Goal: Task Accomplishment & Management: Use online tool/utility

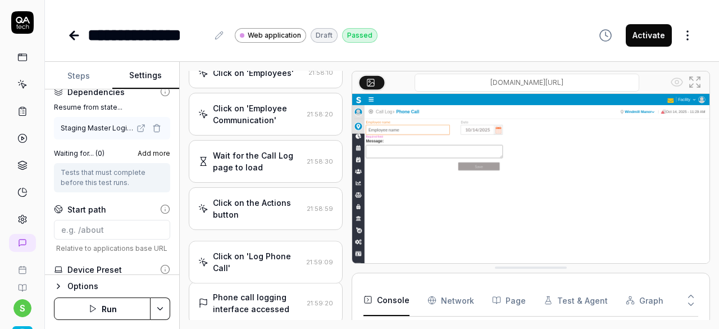
scroll to position [681, 0]
click at [655, 33] on button "Activate" at bounding box center [649, 35] width 46 height 22
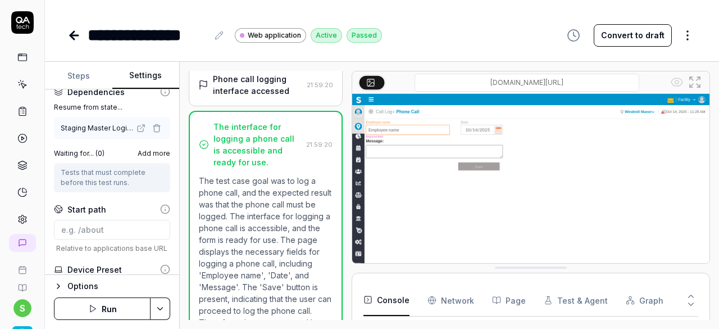
scroll to position [571, 0]
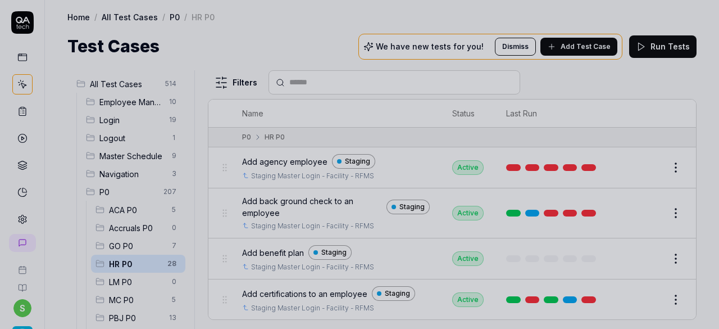
click at [345, 37] on div at bounding box center [359, 164] width 719 height 329
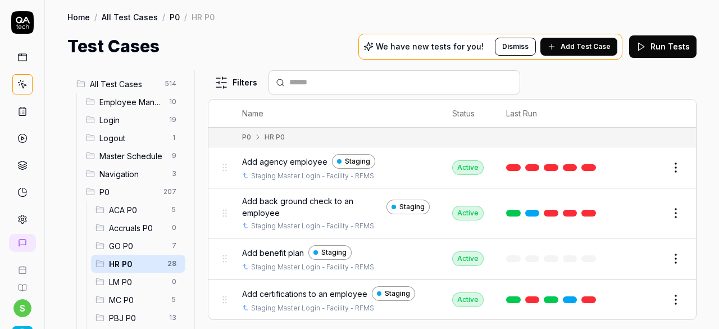
click at [687, 178] on td "Edit" at bounding box center [654, 167] width 84 height 41
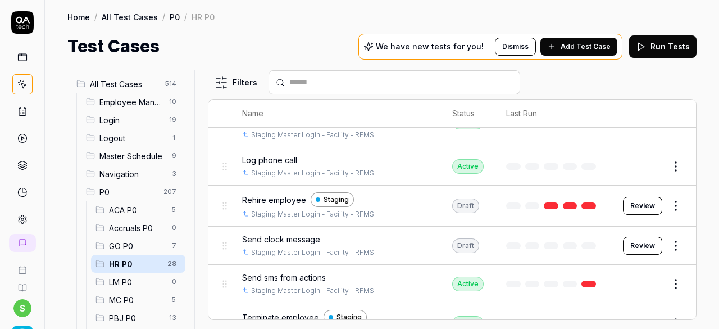
scroll to position [703, 0]
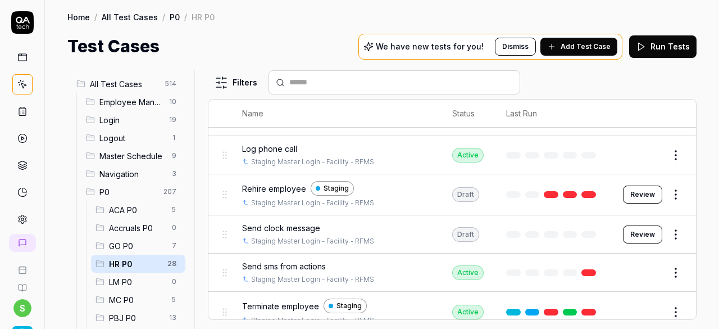
click at [288, 183] on span "Rehire employee" at bounding box center [274, 189] width 64 height 12
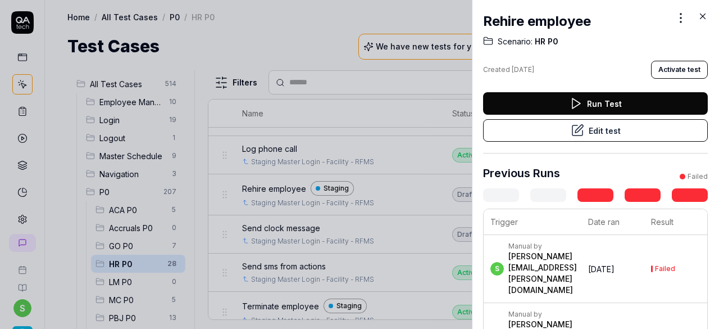
click at [576, 126] on icon at bounding box center [579, 129] width 8 height 8
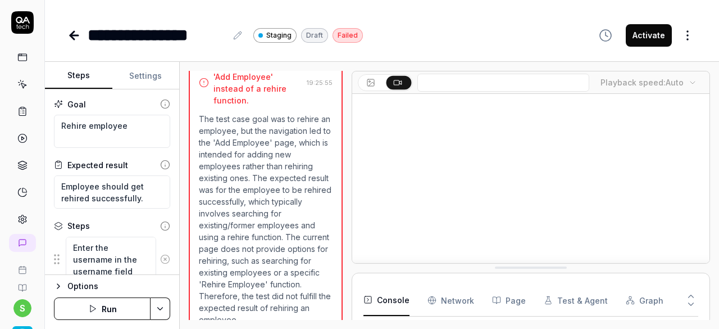
scroll to position [313, 0]
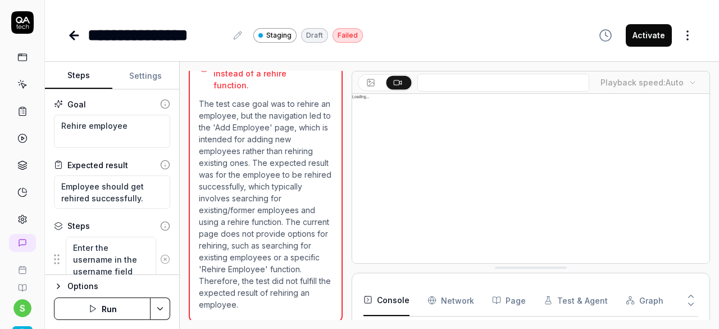
scroll to position [96, 0]
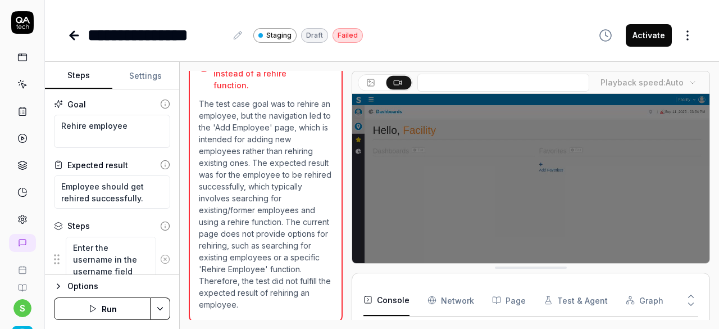
type textarea "*"
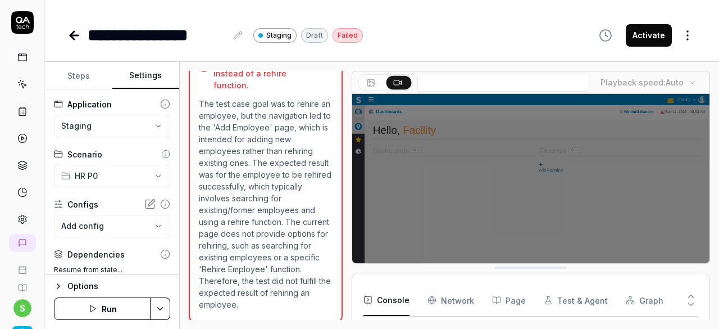
click at [149, 72] on button "Settings" at bounding box center [145, 75] width 67 height 27
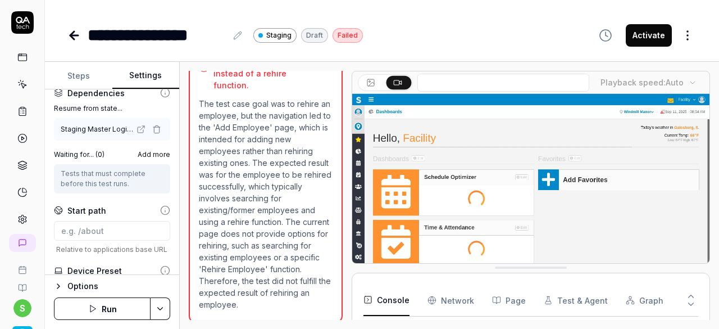
scroll to position [162, 0]
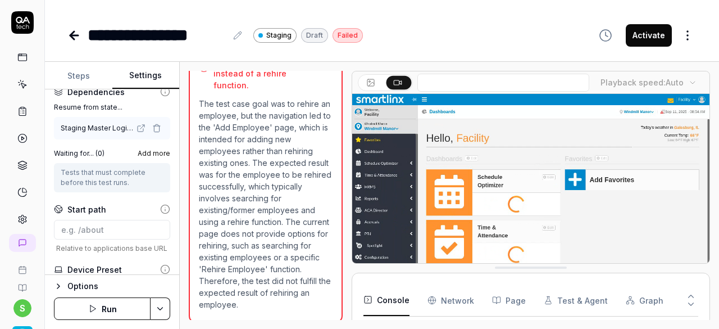
click at [153, 126] on icon "button" at bounding box center [156, 126] width 7 height 0
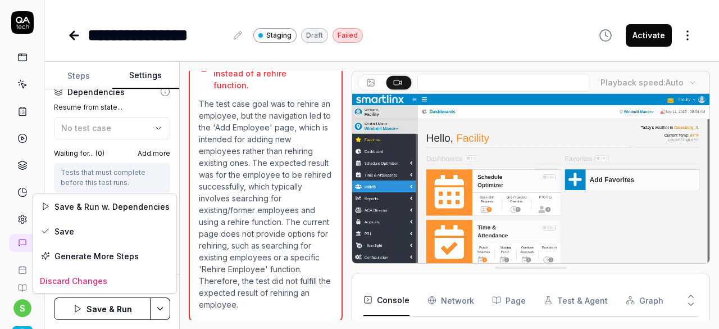
click at [162, 308] on html "**********" at bounding box center [359, 164] width 719 height 329
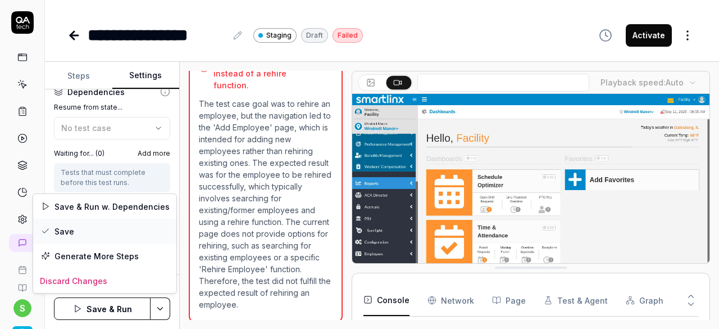
click at [89, 231] on div "Save" at bounding box center [104, 231] width 143 height 25
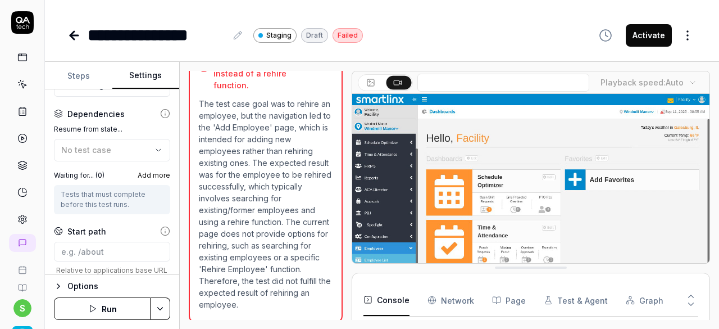
scroll to position [141, 0]
click at [107, 148] on span "No test case" at bounding box center [86, 149] width 50 height 10
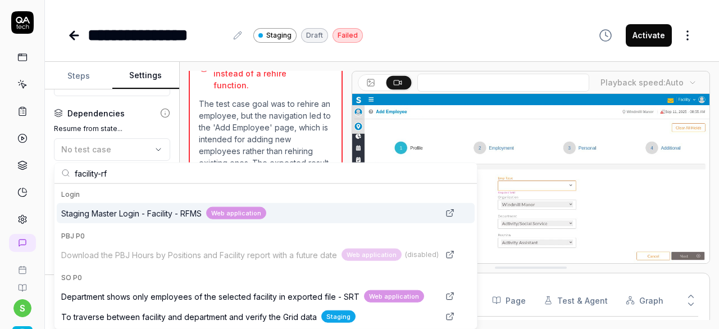
type input "facility-rf"
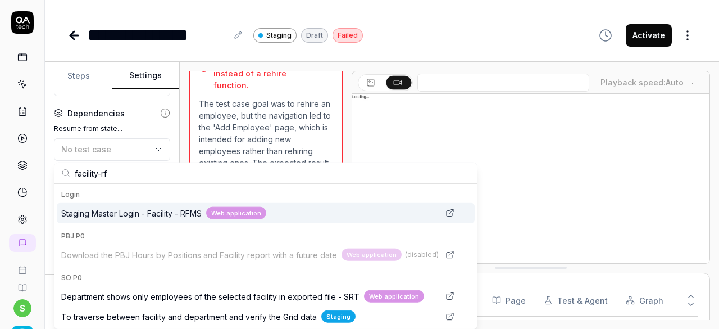
click at [124, 212] on span "Staging Master Login - Facility - RFMS" at bounding box center [131, 213] width 140 height 12
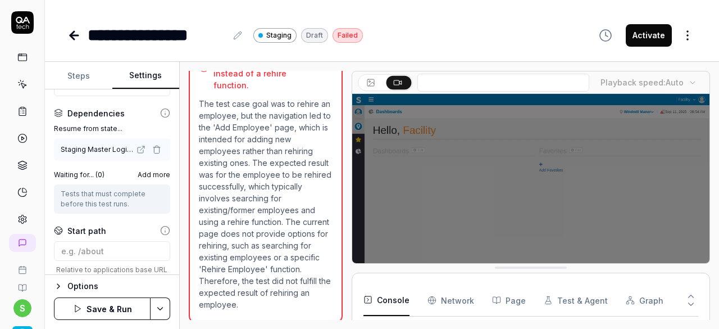
click at [108, 307] on button "Save & Run" at bounding box center [102, 308] width 97 height 22
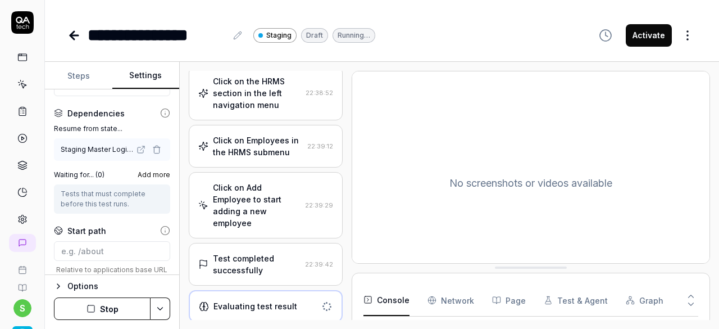
scroll to position [68, 0]
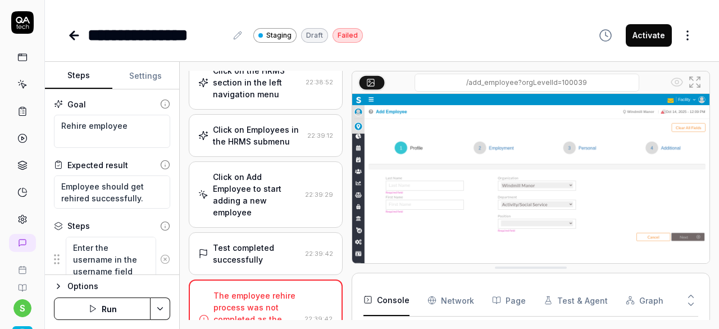
click at [76, 74] on button "Steps" at bounding box center [78, 75] width 67 height 27
click at [130, 119] on textarea "Rehire employee" at bounding box center [112, 131] width 116 height 33
type textarea "*"
type textarea "Rehire employee"
type textarea "*"
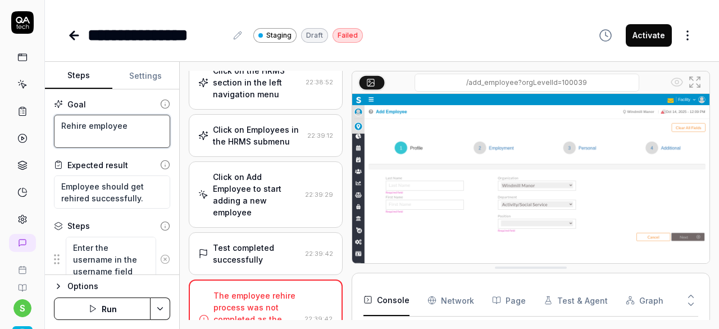
type textarea "Rehire employe"
type textarea "*"
type textarea "Rehire employ"
type textarea "*"
type textarea "Rehire emplo"
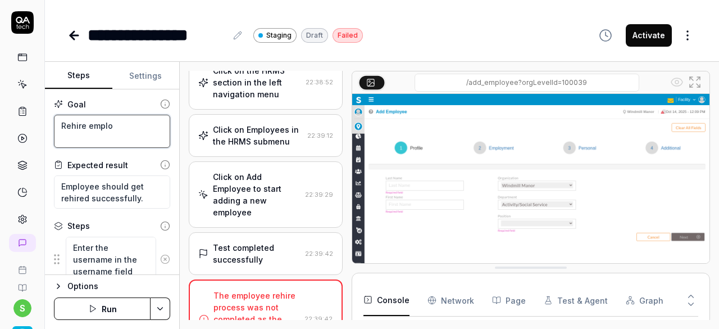
type textarea "*"
type textarea "Rehire empl"
type textarea "*"
type textarea "Rehire emp"
type textarea "*"
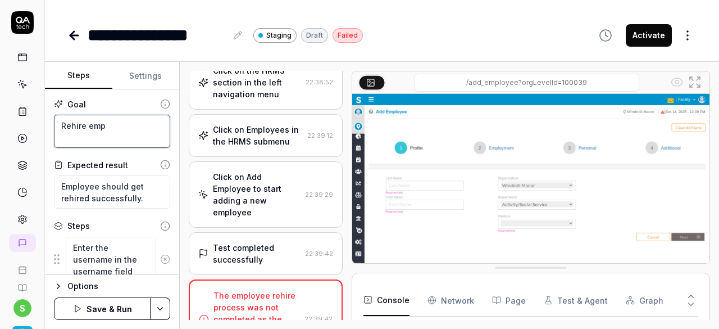
type textarea "Rehire em"
type textarea "*"
type textarea "Rehire e"
type textarea "*"
type textarea "Rehire"
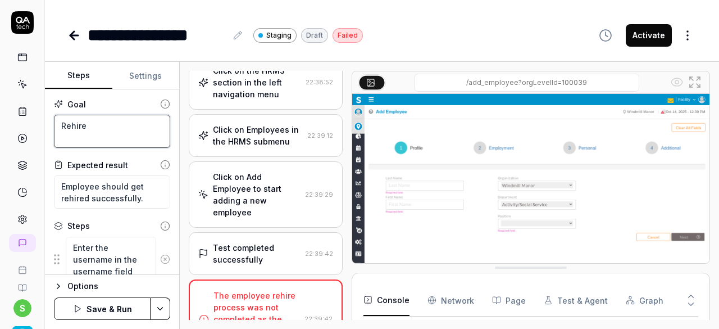
type textarea "*"
type textarea "Rehire"
type textarea "*"
type textarea "Rehir"
type textarea "*"
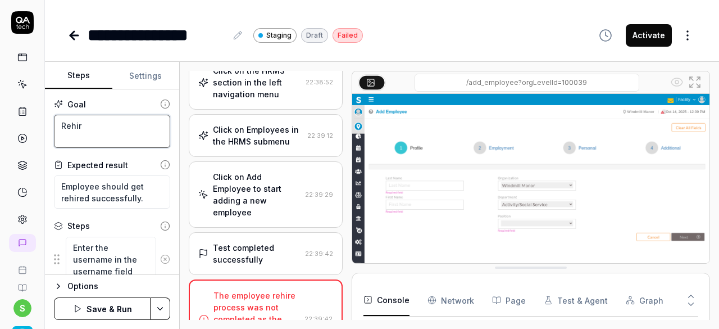
type textarea "Rehi"
type textarea "*"
type textarea "Reh"
type textarea "*"
type textarea "Re"
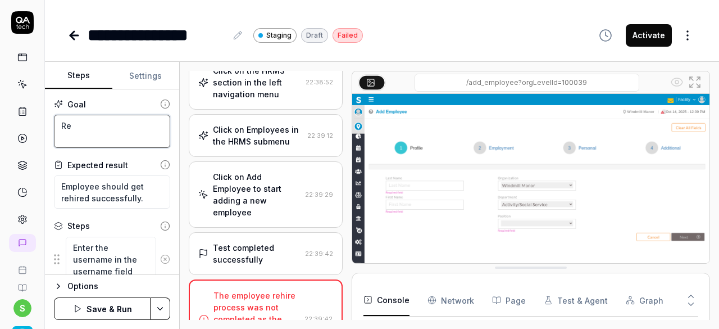
type textarea "*"
type textarea "R"
type textarea "*"
type textarea "U"
type textarea "*"
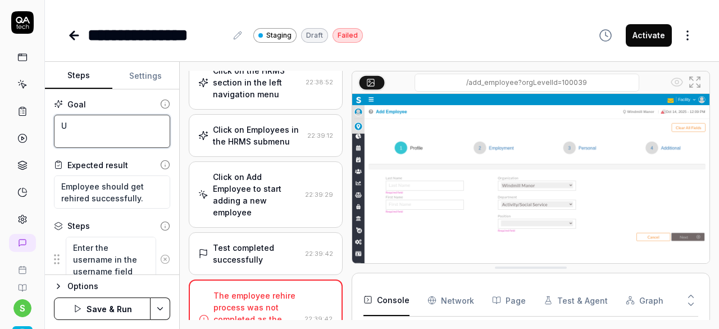
type textarea "Us"
type textarea "*"
type textarea "Use"
type textarea "*"
type textarea "User"
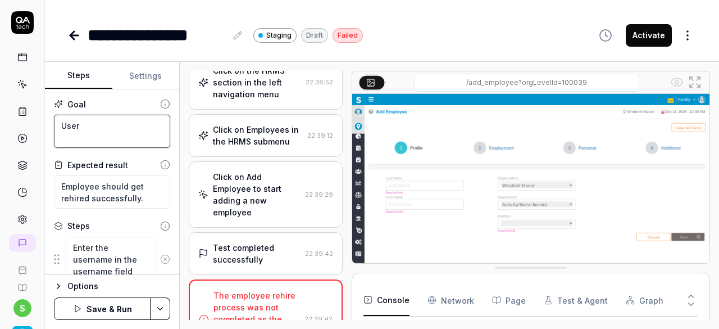
type textarea "*"
type textarea "User"
type textarea "*"
type textarea "User sh"
type textarea "*"
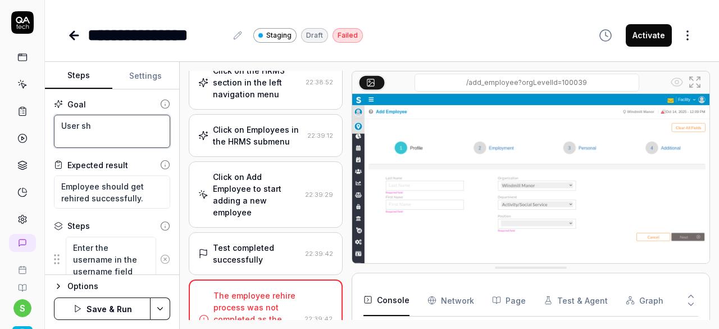
type textarea "User shi"
type textarea "*"
type textarea "User shiy"
type textarea "*"
type textarea "User shi"
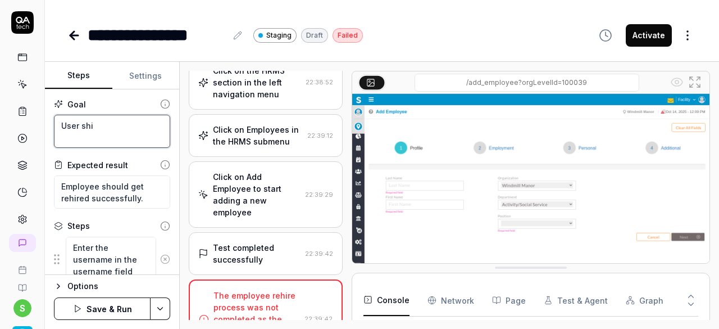
type textarea "*"
type textarea "User sh"
type textarea "*"
type textarea "User s"
type textarea "*"
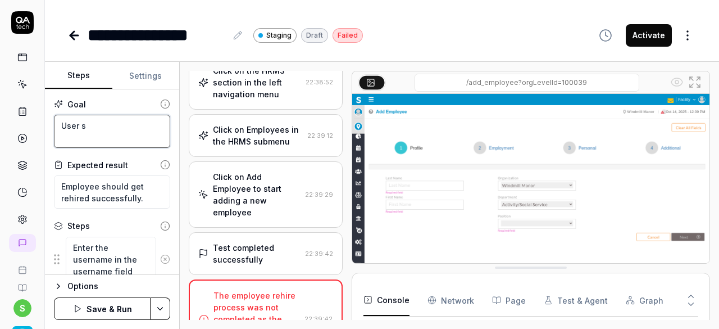
type textarea "User"
type textarea "*"
type textarea "User"
type textarea "*"
type textarea "Use"
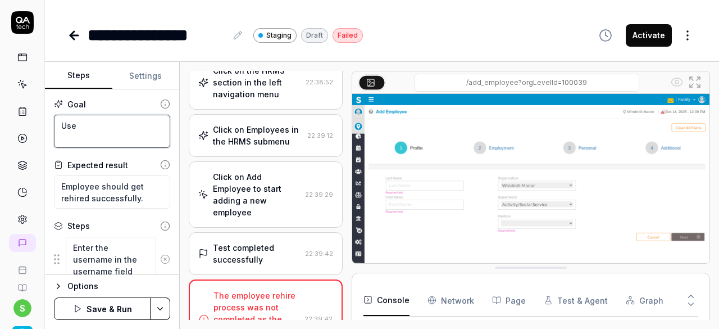
type textarea "*"
type textarea "Us"
type textarea "*"
type textarea "U"
type textarea "*"
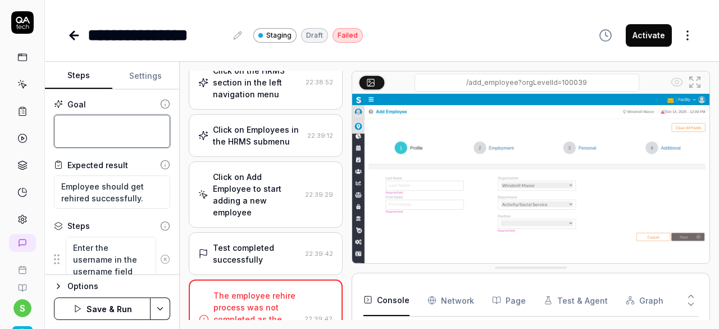
type textarea "P"
type textarea "*"
type textarea "Pi"
type textarea "*"
type textarea "Pic"
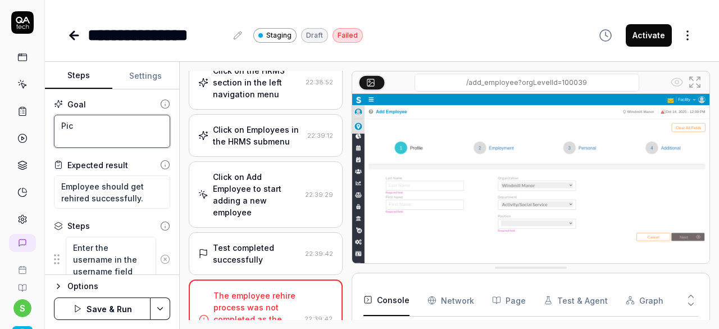
type textarea "*"
type textarea "Pick"
type textarea "*"
type textarea "Pick"
type textarea "*"
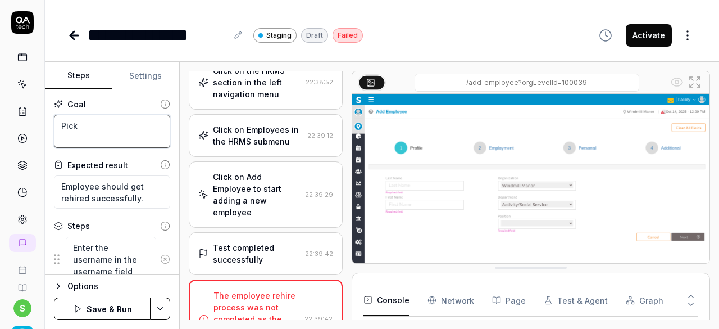
type textarea "Pick a"
type textarea "*"
type textarea "Pick an"
type textarea "*"
type textarea "Pick an"
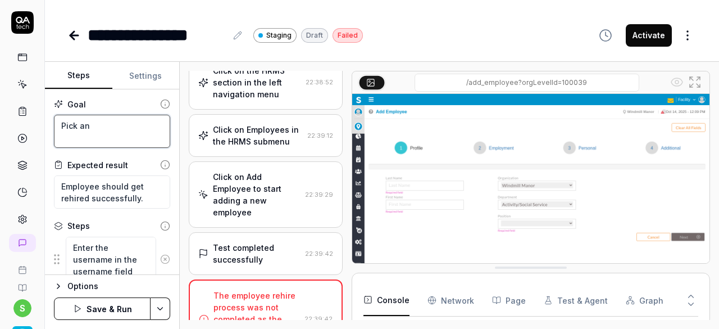
type textarea "*"
type textarea "Pick an e"
type textarea "*"
type textarea "Pick an em"
type textarea "*"
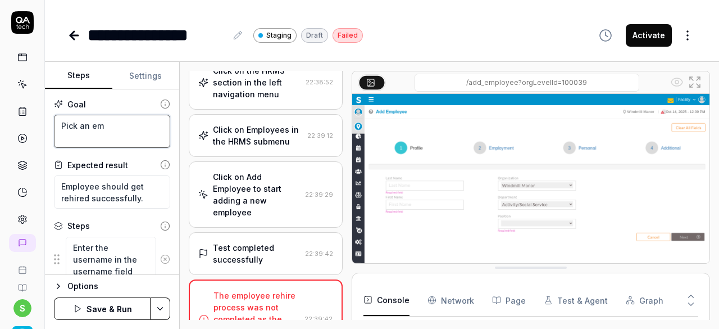
type textarea "Pick an emp"
type textarea "*"
type textarea "Pick an empl"
type textarea "*"
type textarea "Pick an emplo"
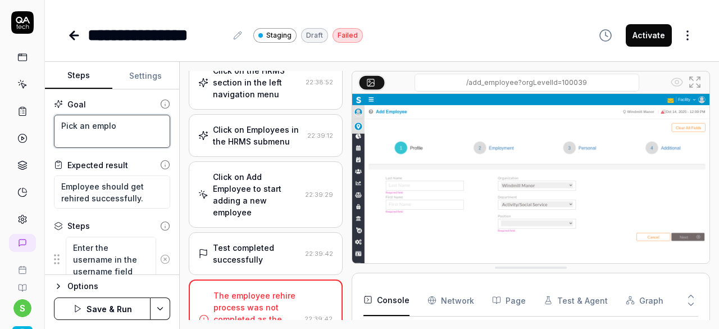
type textarea "*"
type textarea "Pick an employ"
type textarea "*"
type textarea "Pick an employe"
type textarea "*"
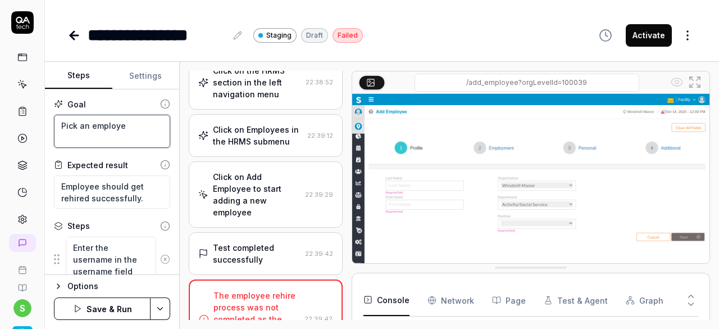
type textarea "Pick an employee"
type textarea "*"
type textarea "Pick an employee"
type textarea "*"
type textarea "Pick an employee f"
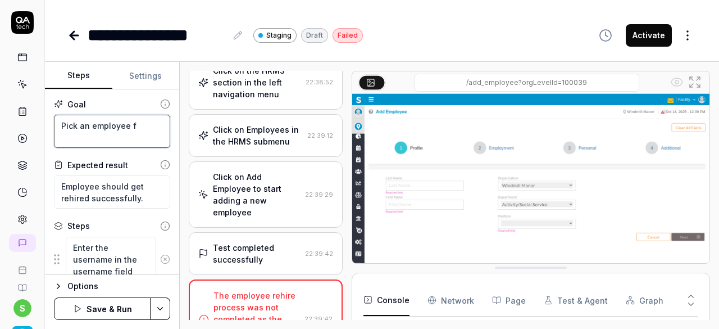
type textarea "*"
type textarea "Pick an employee fr"
click at [61, 122] on textarea "Pick an employee fr" at bounding box center [112, 131] width 116 height 33
type textarea "*"
type textarea "Pick an employee fr"
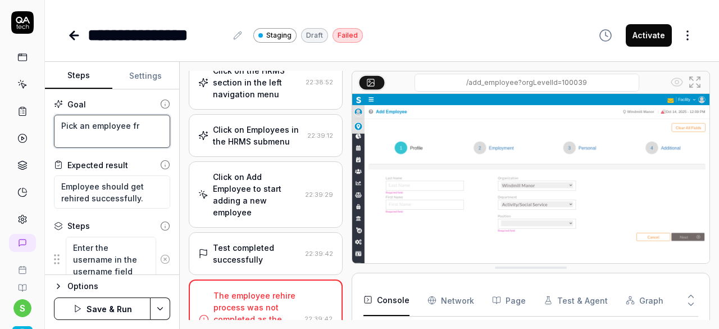
click at [61, 122] on textarea "Pick an employee fr" at bounding box center [112, 131] width 116 height 33
type textarea "*"
type textarea "A Pick an employee fr"
type textarea "*"
type textarea "Ac Pick an employee fr"
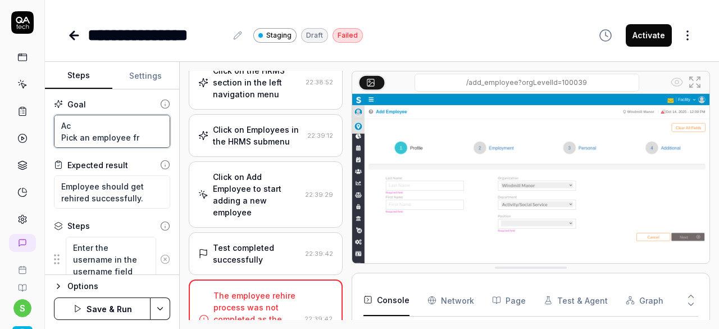
type textarea "*"
type textarea "Act Pick an employee fr"
type textarea "*"
type textarea "Acti Pick an employee fr"
type textarea "*"
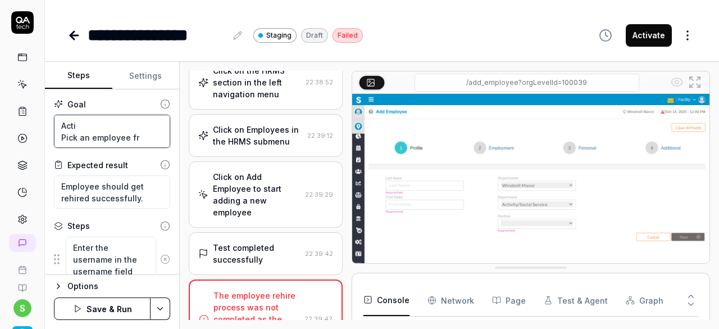
type textarea "Actib Pick an employee fr"
type textarea "*"
type textarea "Acti Pick an employee fr"
type textarea "*"
type textarea "Activ Pick an employee fr"
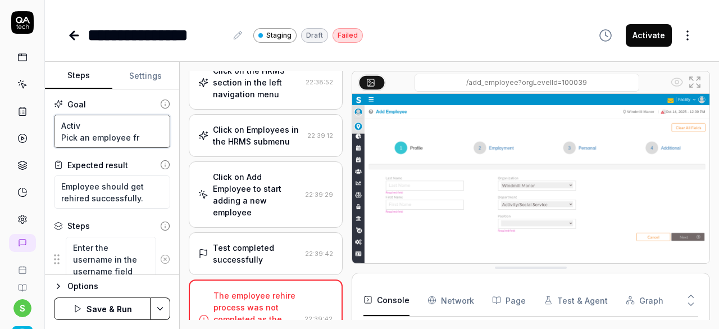
type textarea "*"
type textarea "Active Pick an employee fr"
type textarea "*"
type textarea "Active Pick an employee fr"
type textarea "*"
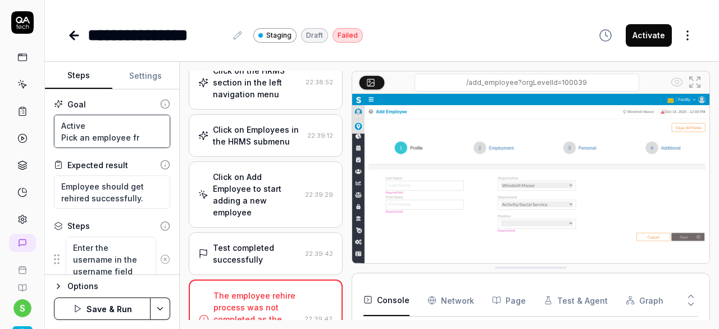
type textarea "Active o Pick an employee fr"
type textarea "*"
type textarea "Active on Pick an employee fr"
type textarea "*"
type textarea "Active onl Pick an employee fr"
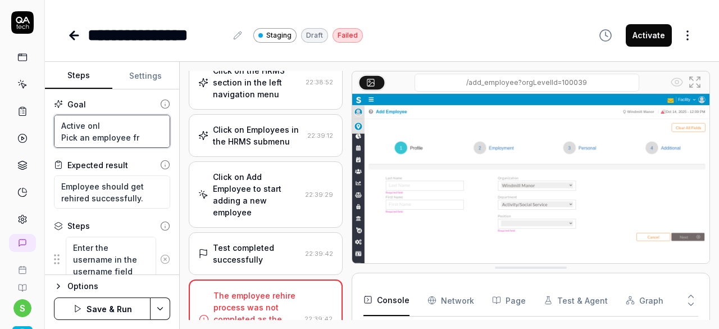
type textarea "*"
type textarea "Active only Pick an employee fr"
type textarea "*"
type textarea "Active only Pick an employee fr"
type textarea "*"
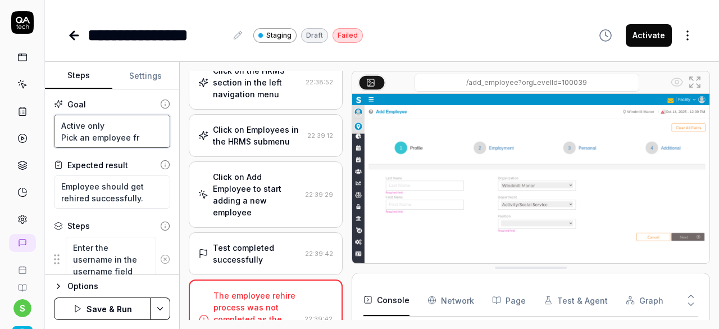
type textarea "Active only b Pick an employee fr"
type textarea "*"
type textarea "Active only bu Pick an employee fr"
type textarea "*"
type textarea "Active only but Pick an employee fr"
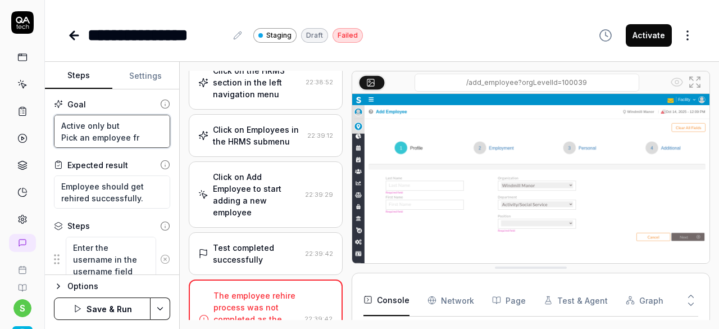
type textarea "*"
type textarea "Active only butt Pick an employee fr"
type textarea "*"
type textarea "Active only butto Pick an employee fr"
type textarea "*"
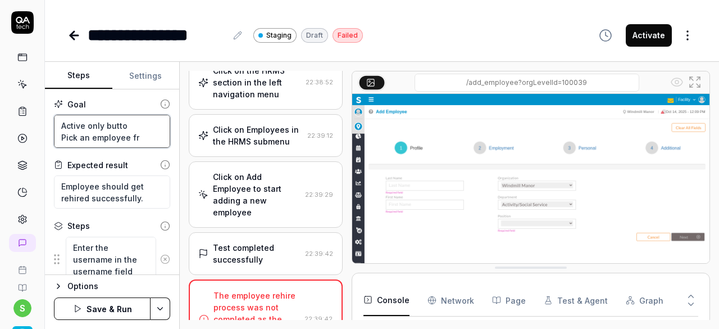
type textarea "Active only button Pick an employee fr"
type textarea "*"
type textarea "Active only button Pick an employee fr"
type textarea "*"
type textarea "Active only button s Pick an employee fr"
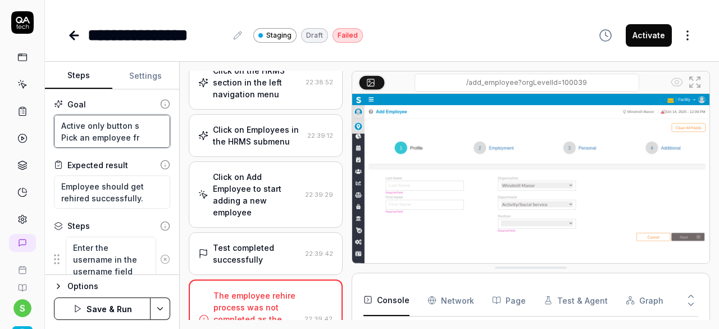
type textarea "*"
type textarea "Active only button sh Pick an employee fr"
type textarea "*"
type textarea "Active only button sho Pick an employee fr"
type textarea "*"
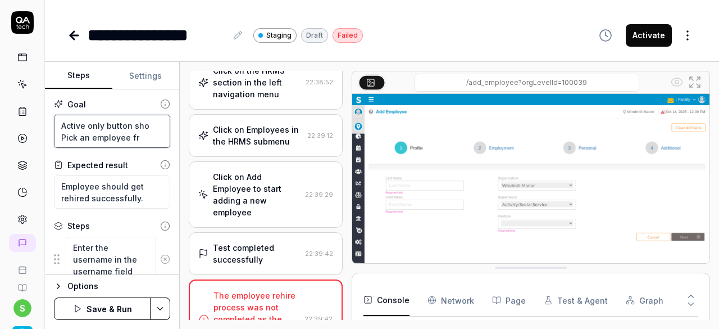
type textarea "Active only button shou Pick an employee fr"
type textarea "*"
type textarea "Active only button should Pick an employee fr"
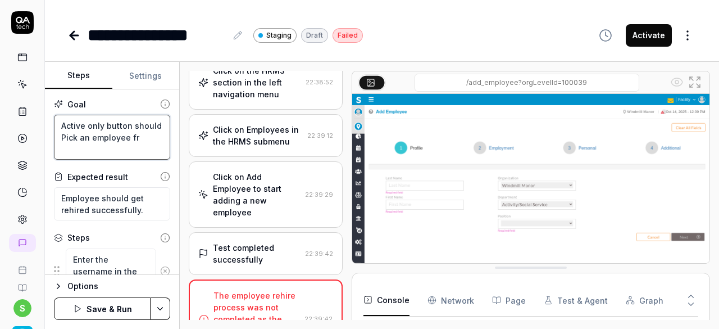
type textarea "*"
type textarea "Active only button should Pick an employee fr"
type textarea "*"
type textarea "Active only button should b Pick an employee fr"
type textarea "*"
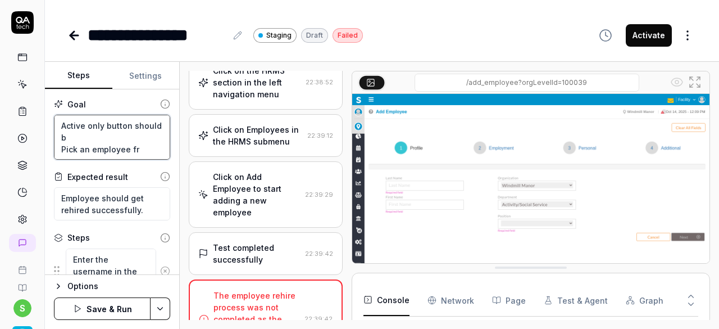
type textarea "Active only button should be Pick an employee fr"
type textarea "*"
type textarea "Active only button should be Pick an employee fr"
type textarea "*"
type textarea "Active only button should be i Pick an employee fr"
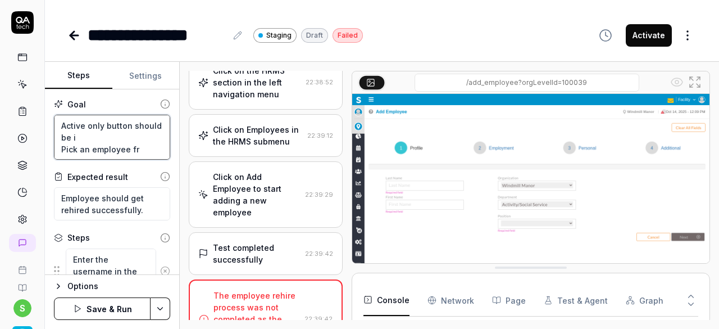
type textarea "*"
type textarea "Active only button should be i Pick an employee fr"
type textarea "*"
type textarea "Active only button should be i Pick an employee fr"
type textarea "*"
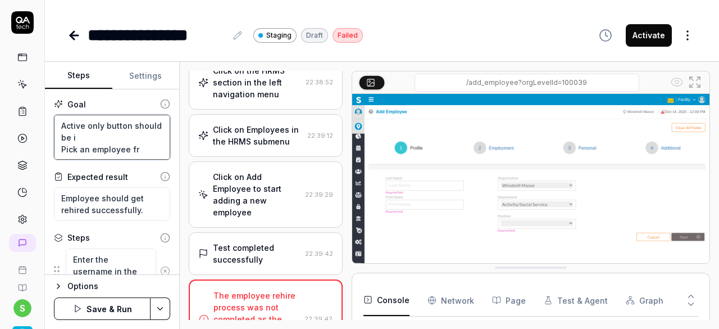
type textarea "Active only button should be in Pick an employee fr"
type textarea "*"
type textarea "Active only button should be in Pick an employee fr"
type textarea "*"
type textarea "Active only button should be in O Pick an employee fr"
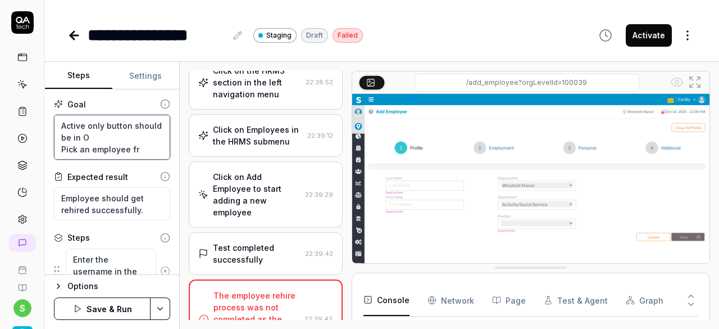
type textarea "*"
type textarea "Active only button should be in OF Pick an employee fr"
type textarea "*"
type textarea "Active only button should be in OFF Pick an employee fr"
click at [143, 147] on textarea "Active only button should be in OFF Pick an employee fr" at bounding box center [112, 137] width 116 height 45
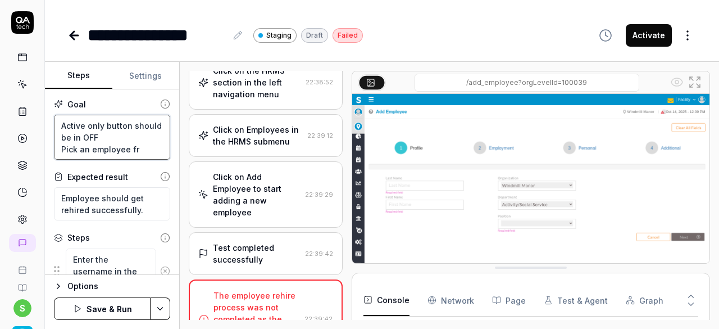
type textarea "*"
type textarea "Active only button should be in OFF Pick an employee fro"
type textarea "*"
type textarea "Active only button should be in OFF Pick an employee from"
type textarea "*"
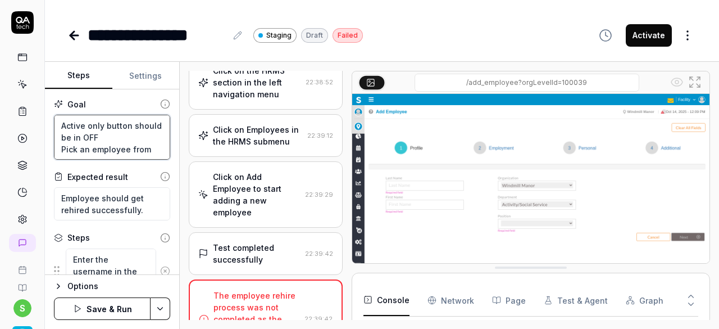
type textarea "Active only button should be in OFF Pick an employee from"
type textarea "*"
type textarea "Active only button should be in OFF Pick an employee from t"
type textarea "*"
type textarea "Active only button should be in OFF Pick an employee from te"
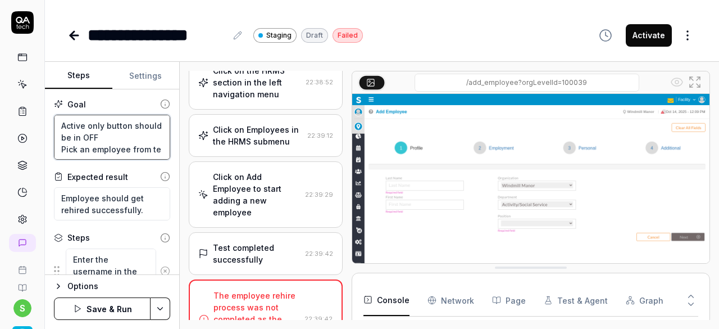
type textarea "*"
type textarea "Active only button should be in OFF Pick an employee from ter"
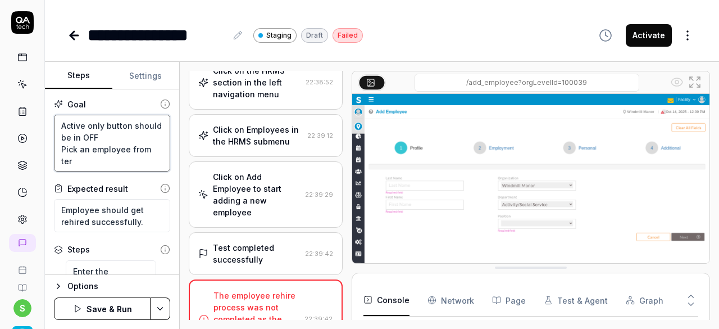
type textarea "*"
type textarea "Active only button should be in OFF Pick an employee from term"
type textarea "*"
type textarea "Active only button should be in OFF Pick an employee from termi"
type textarea "*"
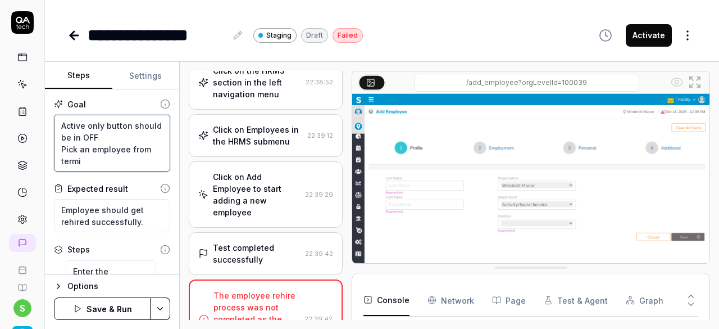
type textarea "Active only button should be in OFF Pick an employee from termin"
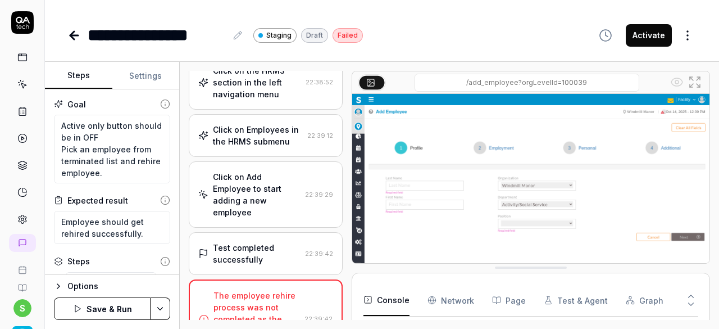
click at [109, 311] on button "Save & Run" at bounding box center [102, 308] width 97 height 22
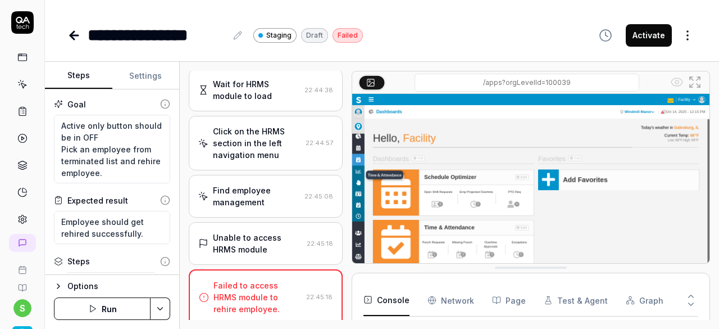
scroll to position [630, 0]
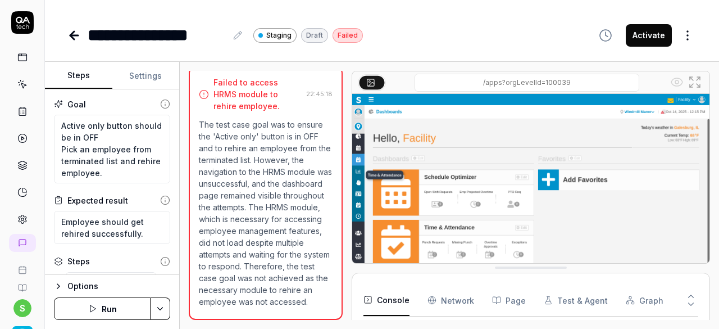
click at [95, 312] on icon "button" at bounding box center [92, 308] width 9 height 9
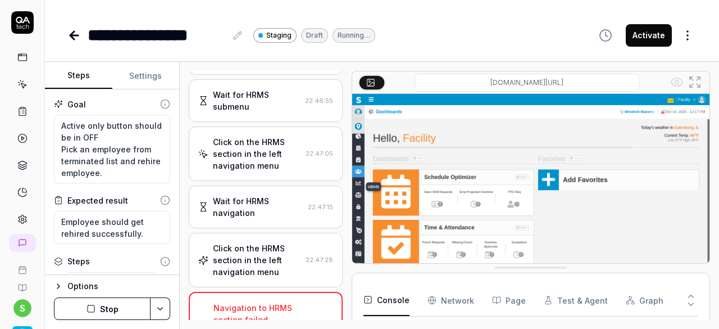
scroll to position [522, 0]
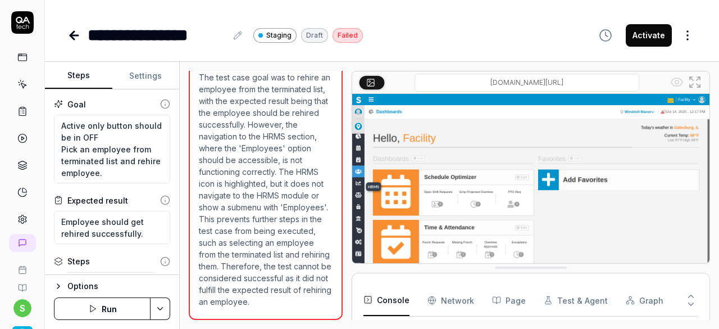
click at [95, 312] on icon "button" at bounding box center [92, 308] width 9 height 9
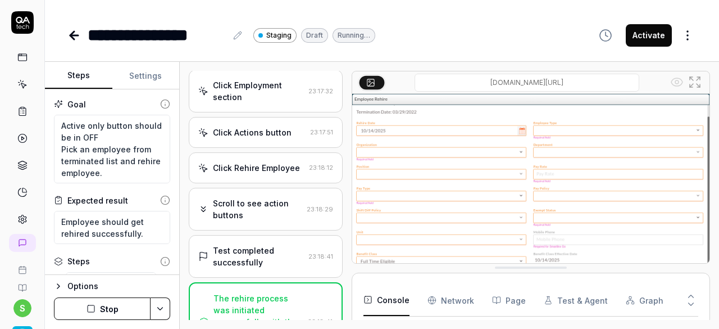
scroll to position [885, 0]
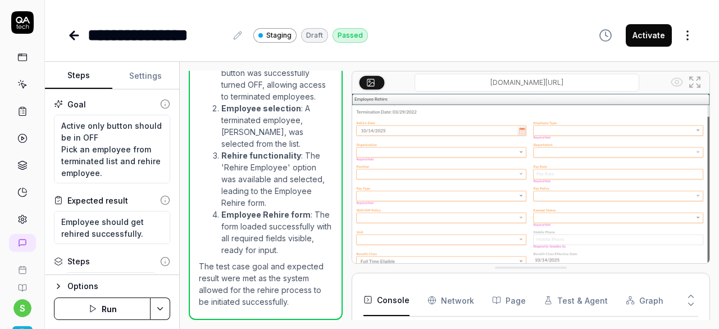
click at [106, 306] on button "Run" at bounding box center [102, 308] width 97 height 22
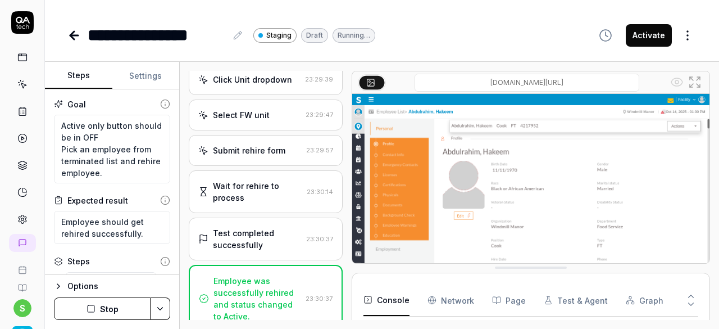
scroll to position [1611, 0]
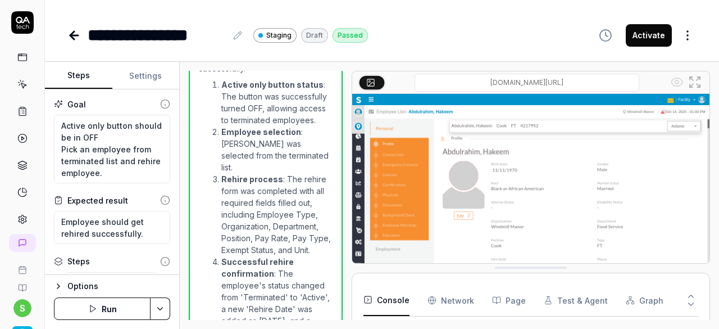
click at [652, 29] on button "Activate" at bounding box center [649, 35] width 46 height 22
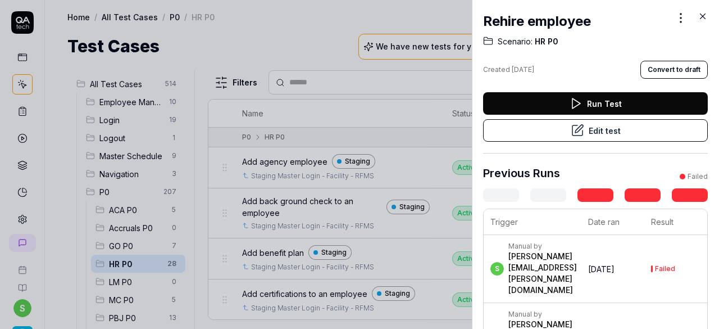
click at [701, 13] on icon at bounding box center [703, 16] width 10 height 10
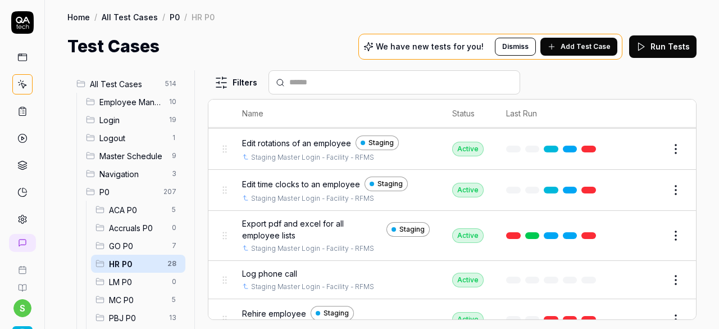
scroll to position [612, 0]
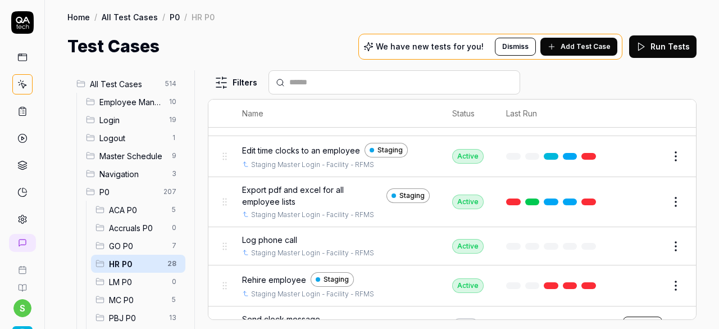
click at [319, 313] on span "Send clock message" at bounding box center [281, 319] width 78 height 12
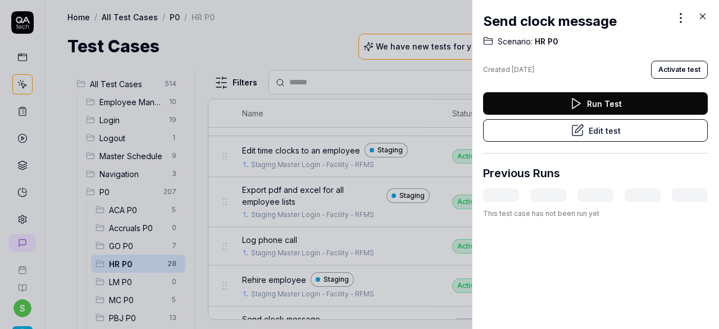
click at [565, 128] on button "Edit test" at bounding box center [595, 130] width 225 height 22
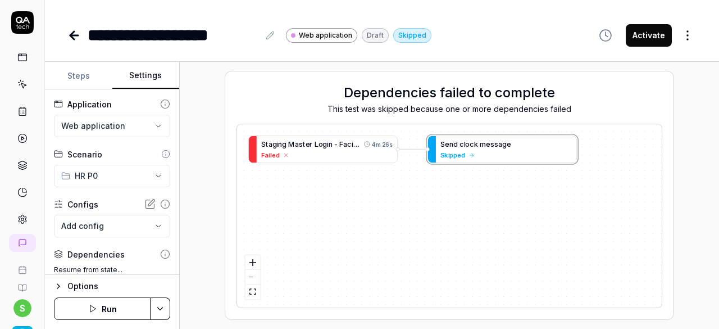
click at [158, 72] on button "Settings" at bounding box center [145, 75] width 67 height 27
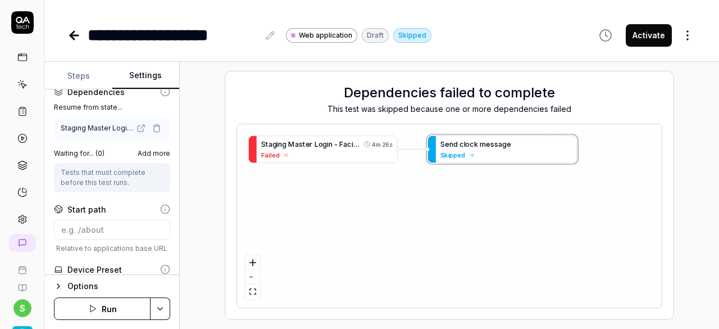
click at [153, 126] on icon "button" at bounding box center [156, 126] width 7 height 0
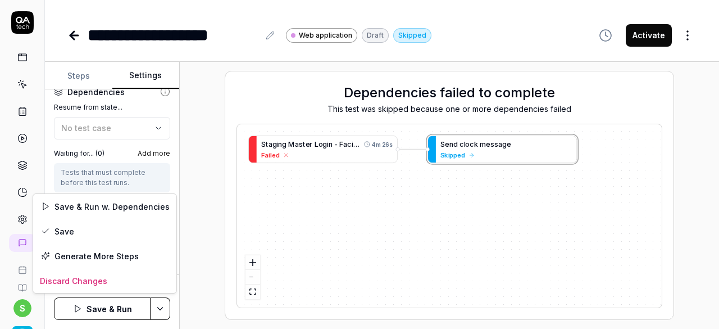
click at [161, 306] on html "**********" at bounding box center [359, 164] width 719 height 329
click at [123, 219] on div "Save" at bounding box center [104, 231] width 143 height 25
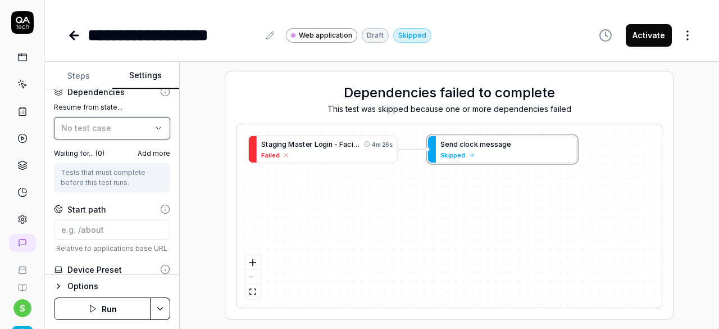
click at [125, 125] on div "No test case" at bounding box center [106, 128] width 90 height 12
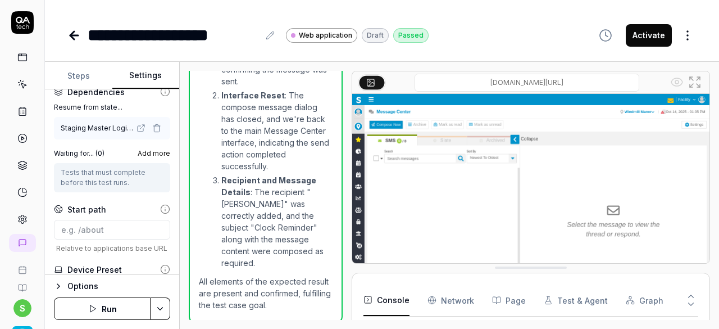
scroll to position [812, 0]
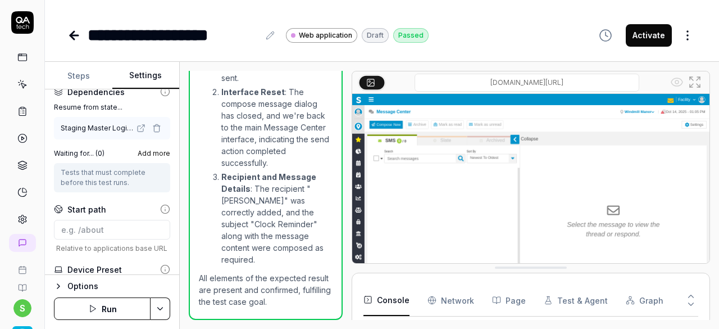
click at [112, 306] on button "Run" at bounding box center [102, 308] width 97 height 22
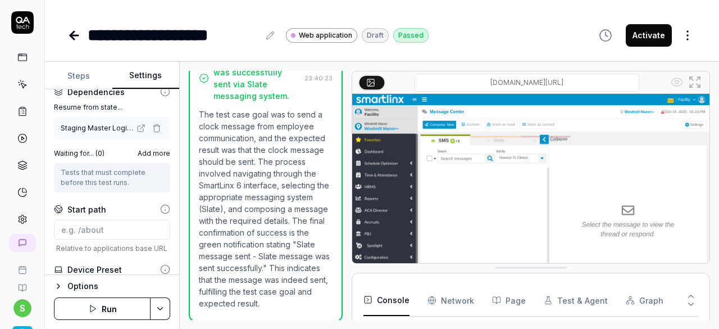
scroll to position [839, 0]
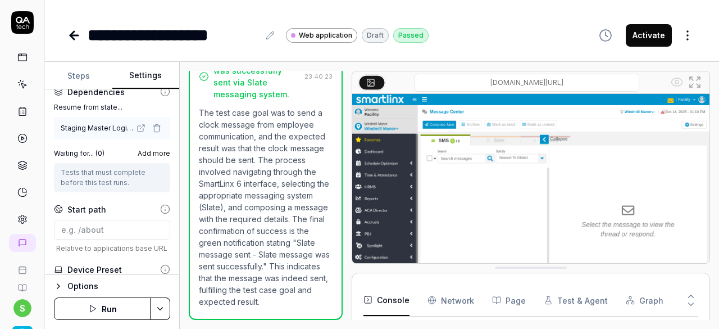
click at [654, 40] on button "Activate" at bounding box center [649, 35] width 46 height 22
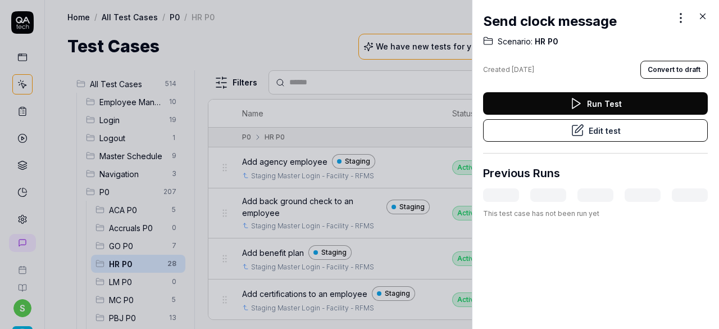
click at [706, 19] on icon at bounding box center [703, 16] width 10 height 10
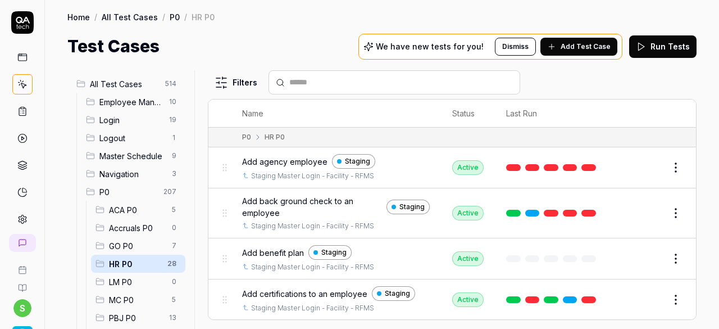
click at [697, 186] on div "All Test Cases 514 Employee Management 10 Login 19 Logout 1 Master Schedule 9 N…" at bounding box center [382, 194] width 674 height 270
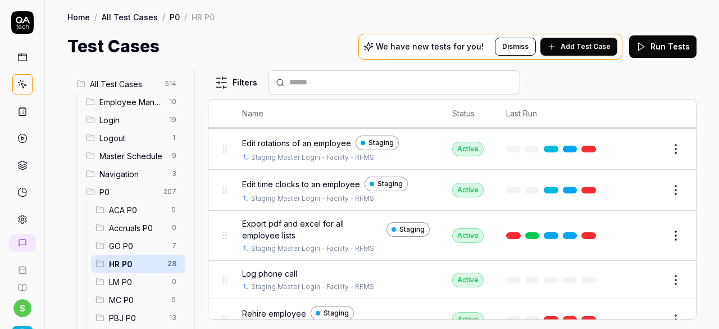
scroll to position [772, 0]
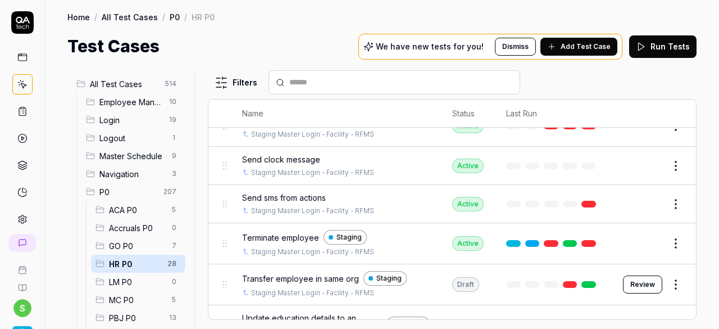
click at [307, 192] on span "Send sms from actions" at bounding box center [284, 198] width 84 height 12
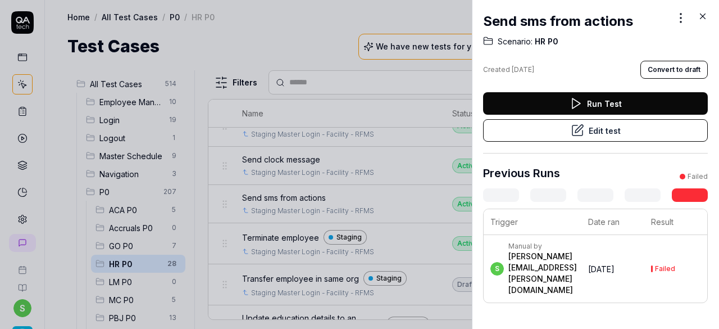
click at [509, 131] on button "Edit test" at bounding box center [595, 130] width 225 height 22
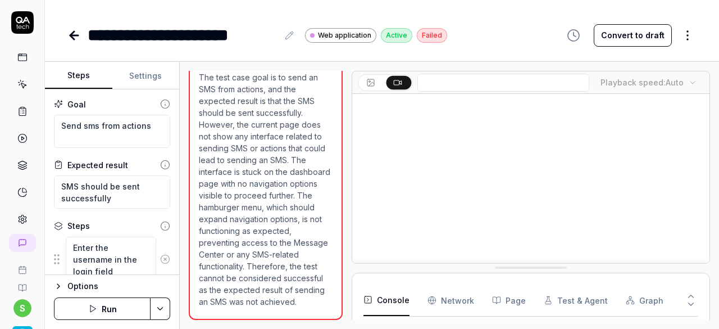
scroll to position [82, 0]
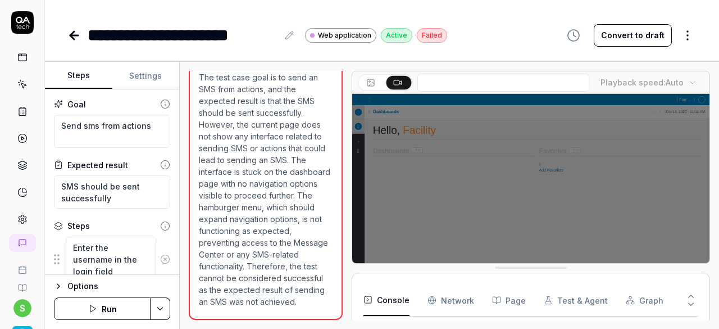
type textarea "*"
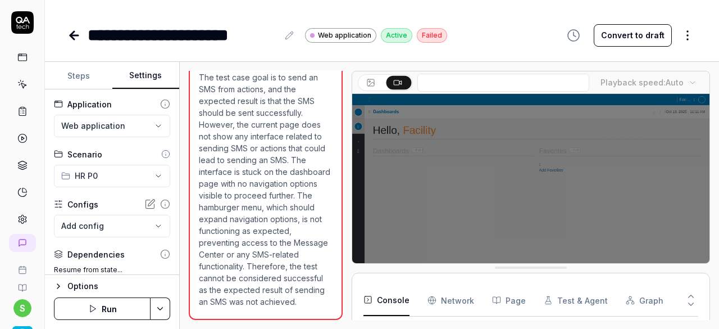
click at [151, 83] on button "Settings" at bounding box center [145, 75] width 67 height 27
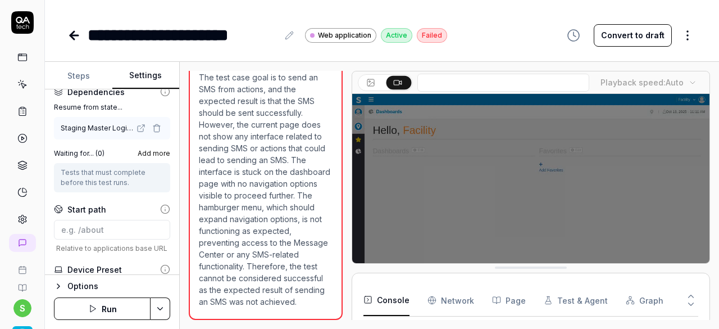
click at [152, 128] on icon "button" at bounding box center [156, 128] width 9 height 9
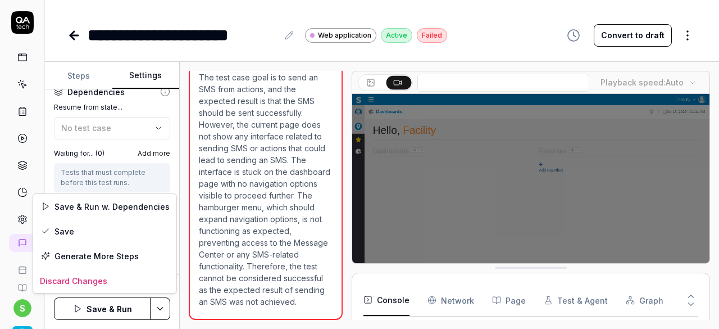
click at [158, 315] on html "**********" at bounding box center [359, 164] width 719 height 329
click at [113, 233] on div "Save" at bounding box center [104, 231] width 143 height 25
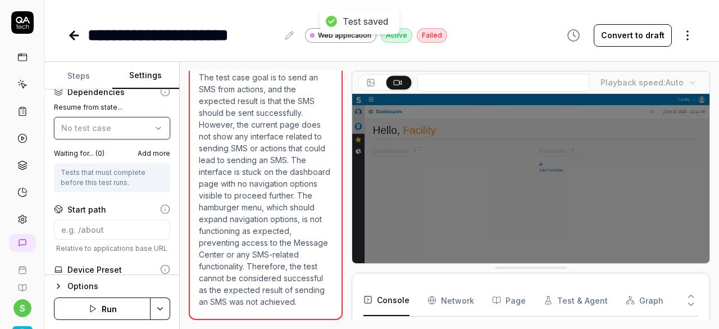
click at [104, 126] on span "No test case" at bounding box center [86, 128] width 50 height 10
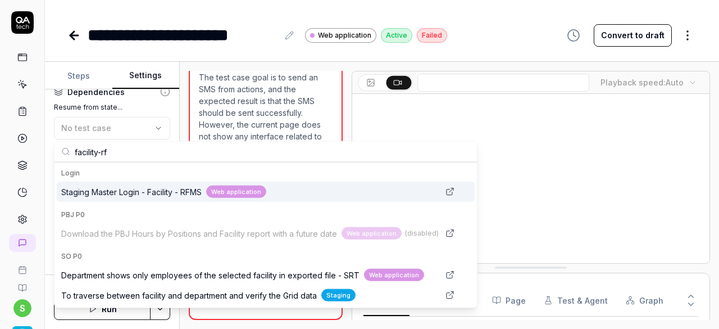
type input "facility-rf"
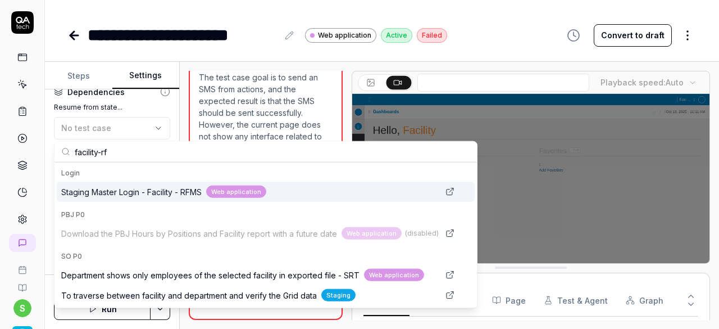
click at [129, 189] on span "Staging Master Login - Facility - RFMS" at bounding box center [131, 191] width 140 height 12
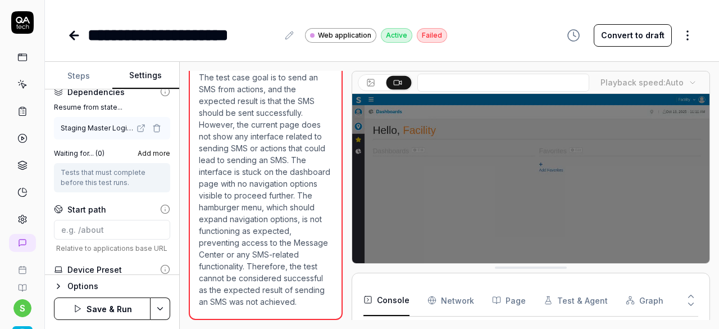
click at [90, 308] on button "Save & Run" at bounding box center [102, 308] width 97 height 22
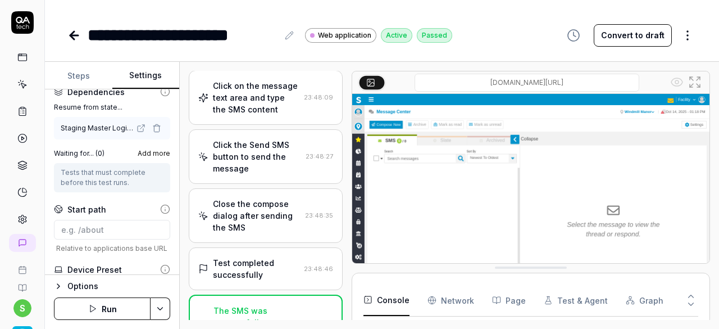
scroll to position [612, 0]
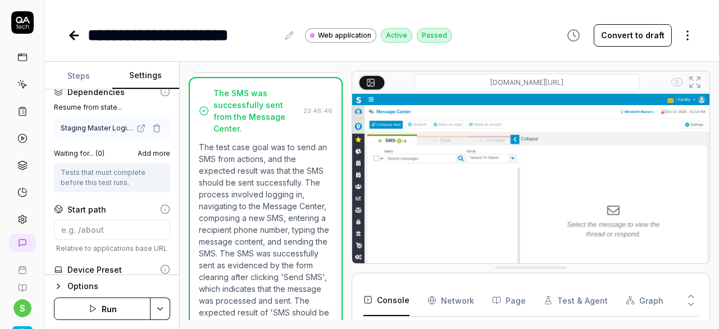
click at [343, 294] on div at bounding box center [347, 195] width 9 height 249
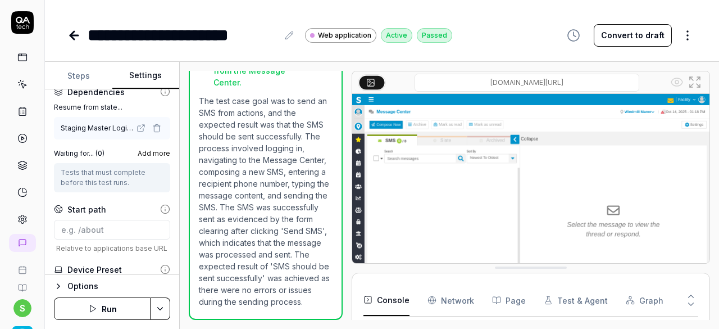
scroll to position [678, 0]
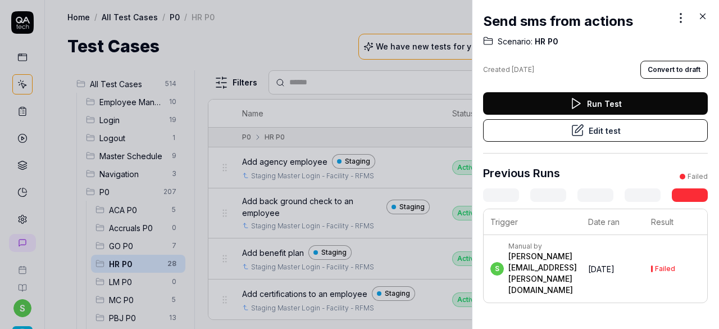
click at [698, 14] on icon at bounding box center [703, 16] width 10 height 10
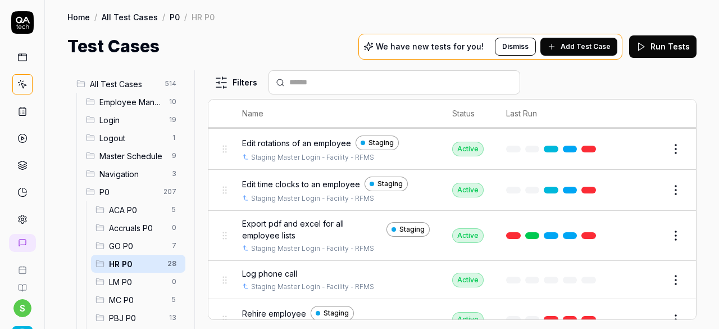
scroll to position [772, 0]
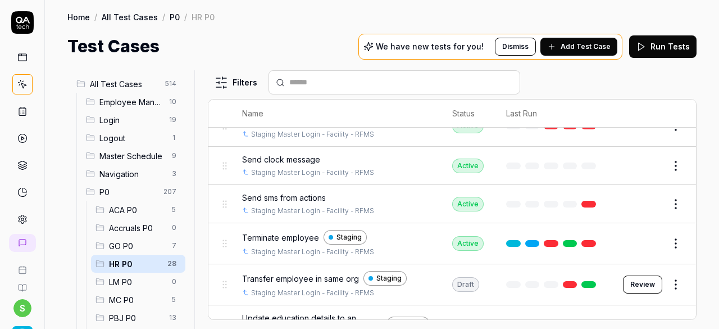
click at [643, 234] on button "Edit" at bounding box center [648, 243] width 27 height 18
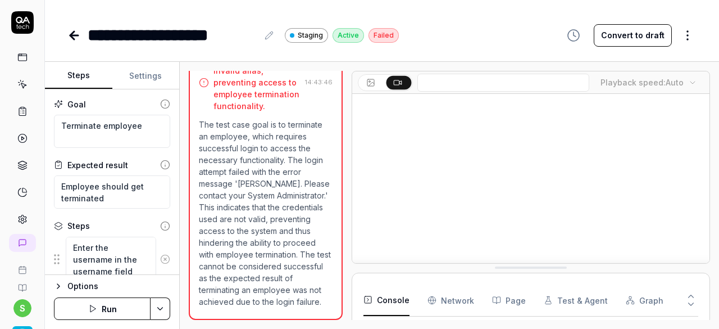
scroll to position [60, 0]
type textarea "*"
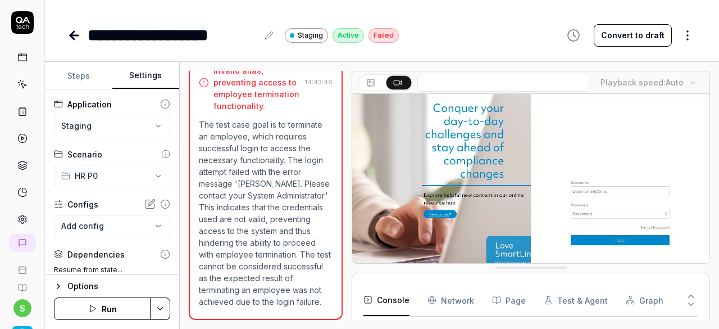
click at [143, 78] on button "Settings" at bounding box center [145, 75] width 67 height 27
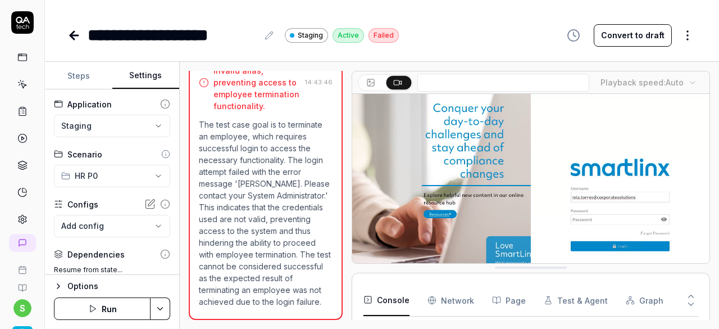
scroll to position [162, 0]
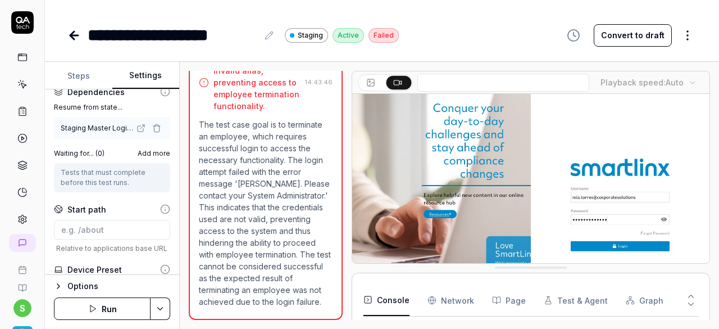
click at [152, 129] on icon "button" at bounding box center [156, 128] width 9 height 9
click at [160, 305] on html "**********" at bounding box center [359, 164] width 719 height 329
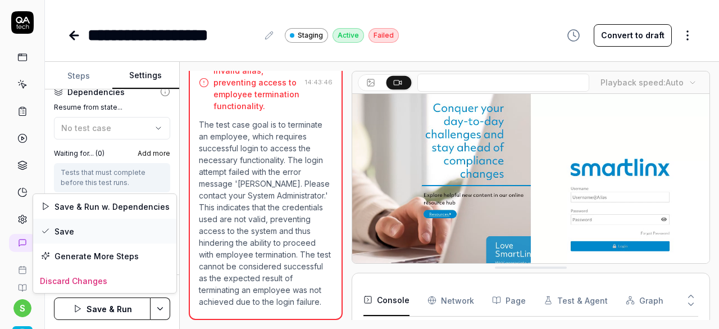
click at [104, 231] on div "Save" at bounding box center [104, 231] width 143 height 25
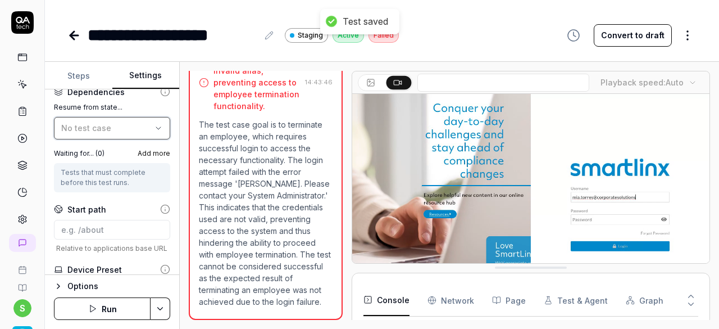
click at [97, 124] on span "No test case" at bounding box center [86, 128] width 50 height 10
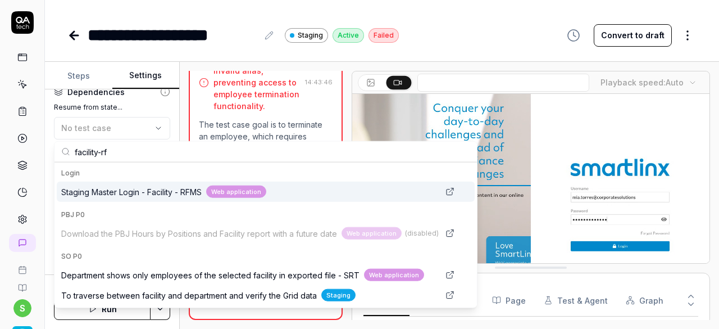
type input "facility-rf"
click at [120, 193] on span "Staging Master Login - Facility - RFMS" at bounding box center [131, 191] width 140 height 12
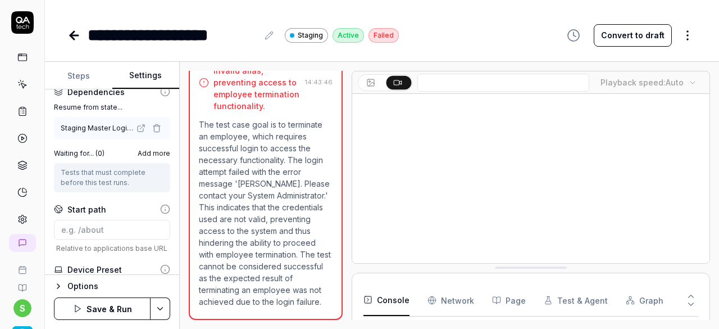
click at [109, 303] on button "Save & Run" at bounding box center [102, 308] width 97 height 22
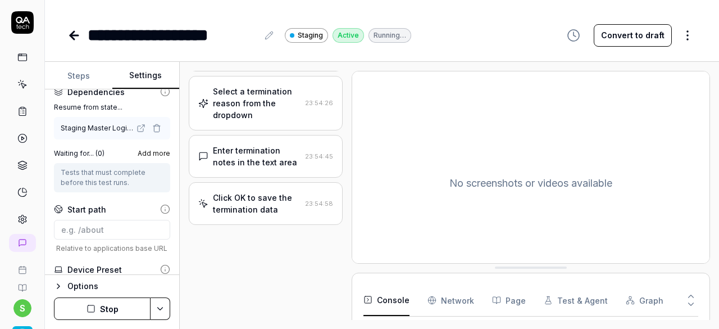
scroll to position [410, 0]
